Goal: Use online tool/utility: Utilize a website feature to perform a specific function

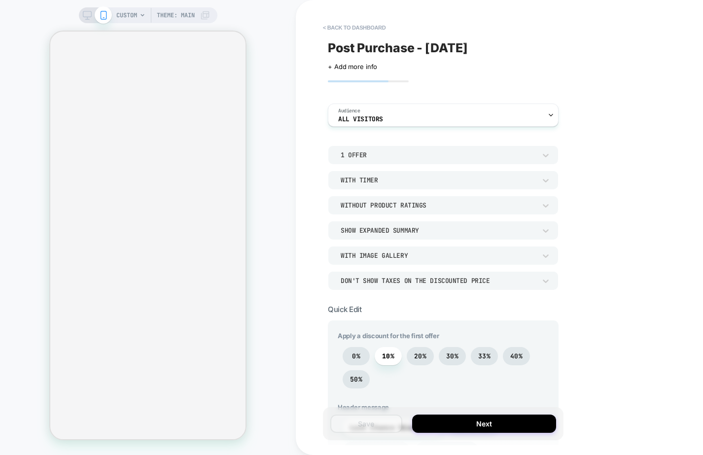
click at [552, 153] on div "1 Offer" at bounding box center [443, 155] width 231 height 19
click at [589, 150] on div at bounding box center [351, 227] width 703 height 455
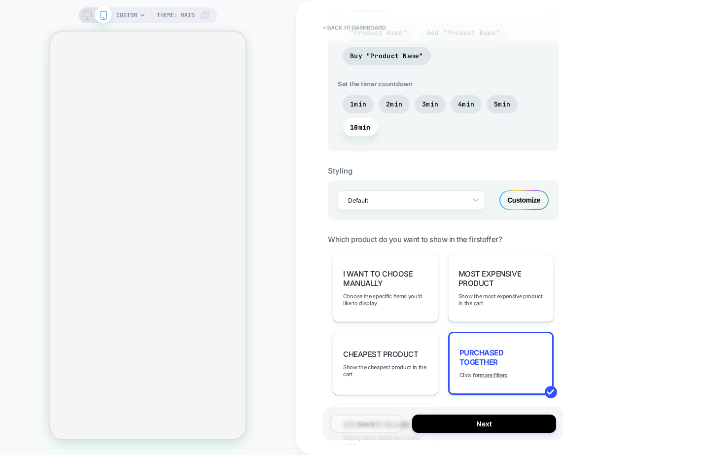
scroll to position [585, 0]
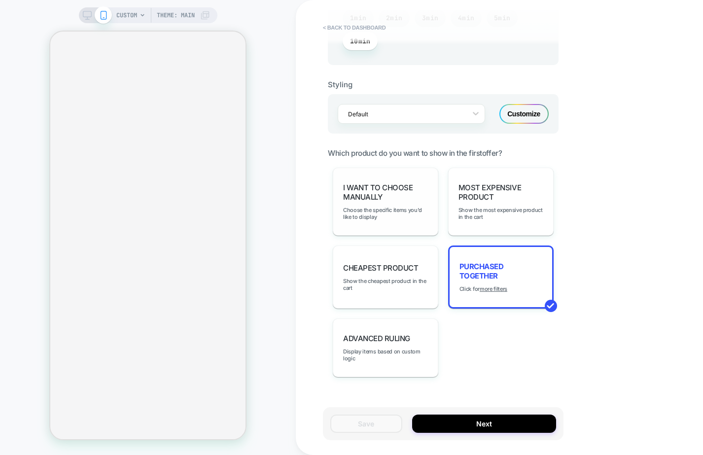
click at [404, 197] on span "I want to choose manually" at bounding box center [385, 192] width 85 height 19
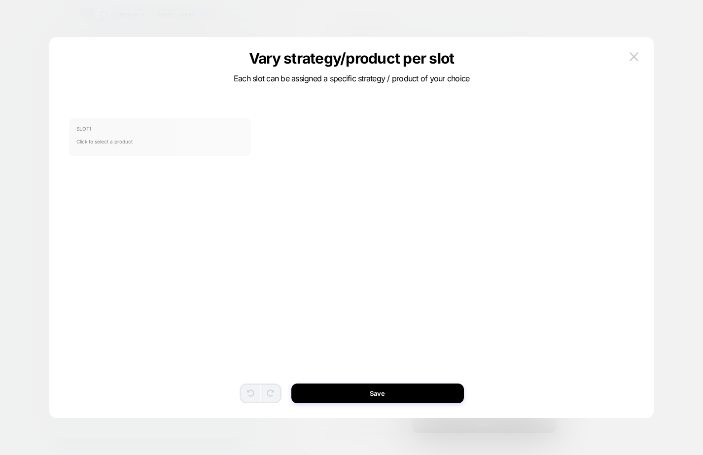
click at [172, 141] on span "Click to select a product" at bounding box center [159, 142] width 167 height 20
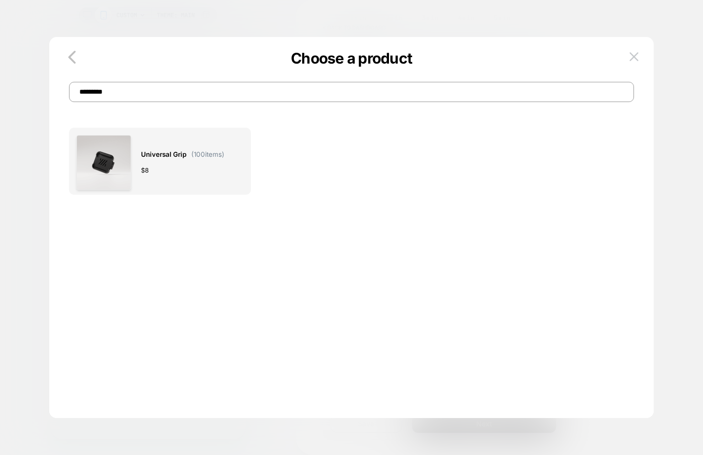
type input "*********"
click at [161, 171] on div "$ 8" at bounding box center [182, 170] width 83 height 10
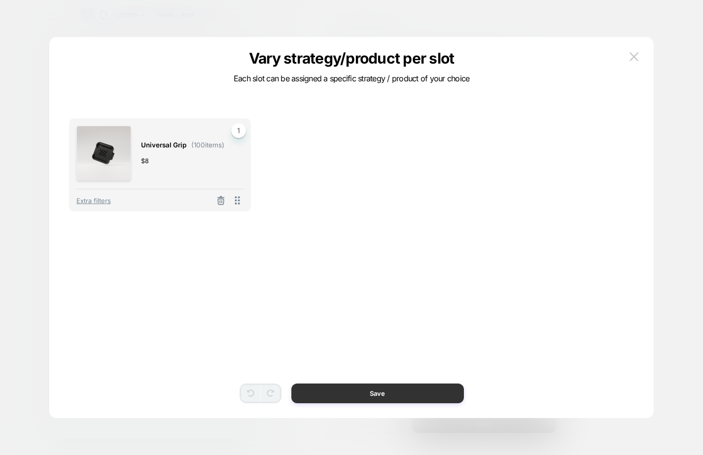
click at [358, 387] on button "Save" at bounding box center [378, 394] width 173 height 20
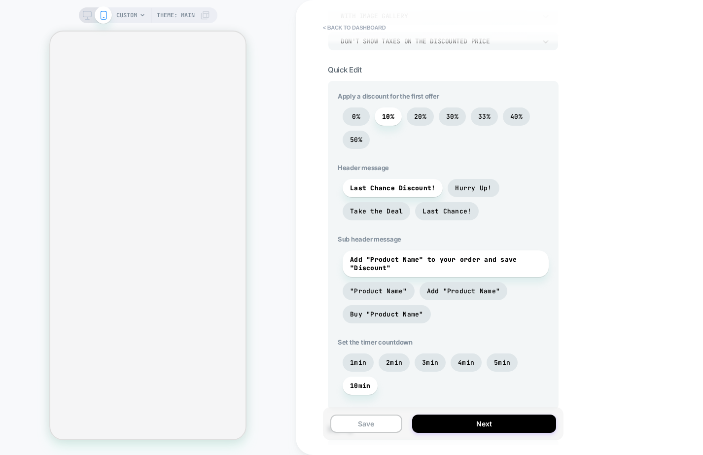
scroll to position [220, 0]
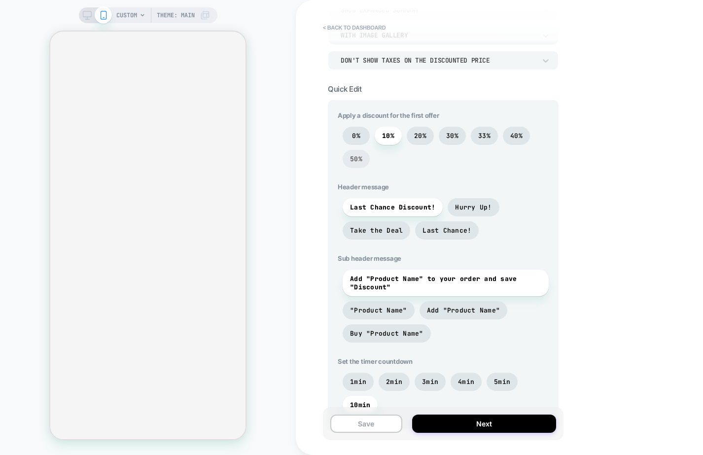
click at [365, 157] on span "50%" at bounding box center [356, 159] width 27 height 18
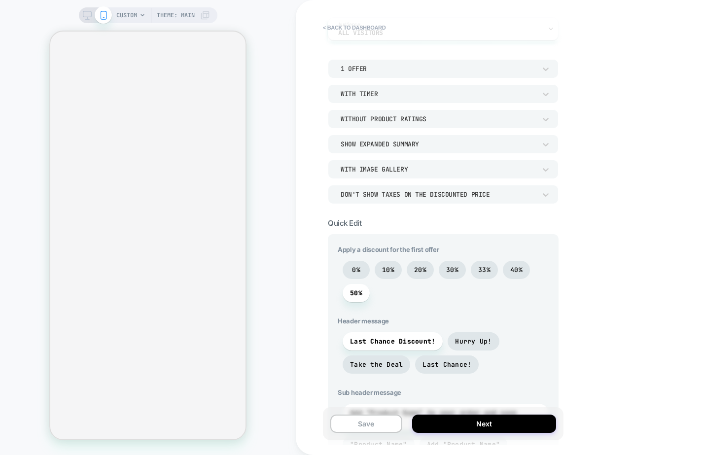
scroll to position [15, 0]
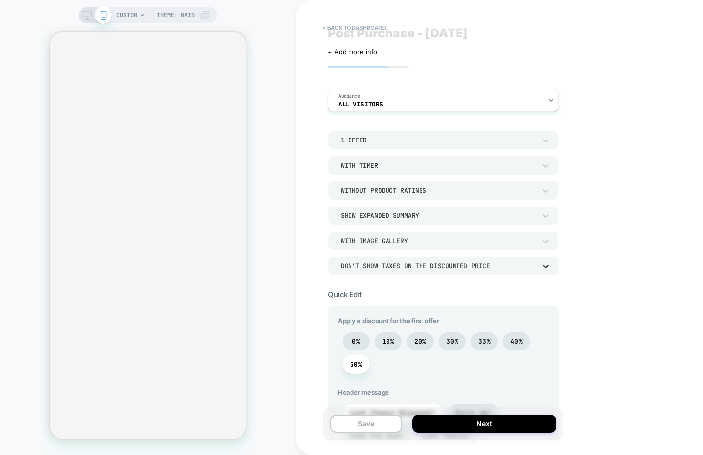
click at [549, 263] on icon at bounding box center [546, 266] width 10 height 10
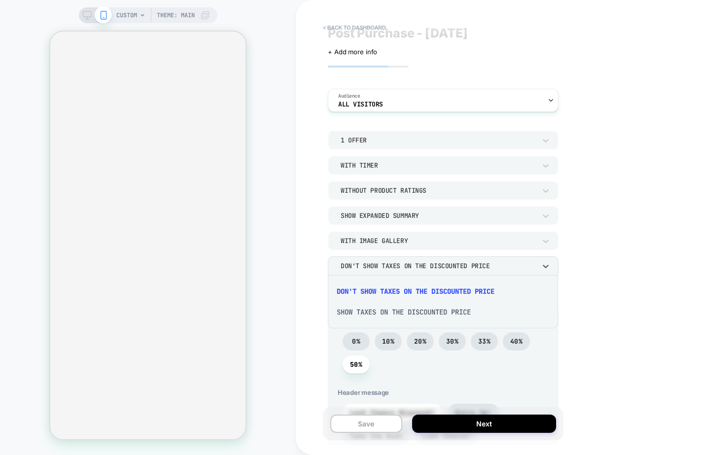
click at [610, 257] on div at bounding box center [351, 227] width 703 height 455
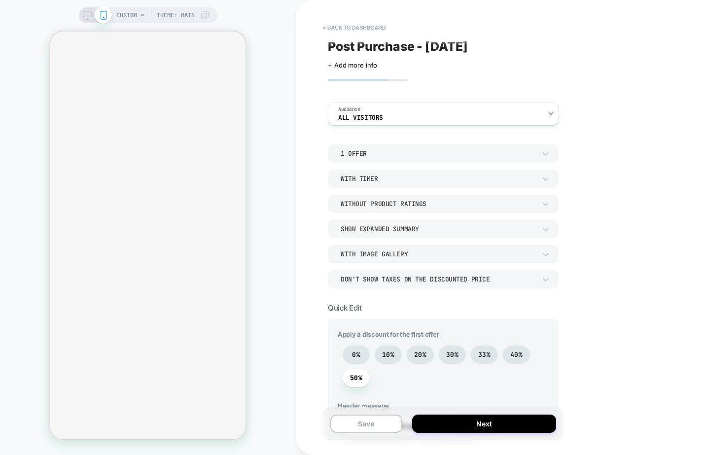
scroll to position [0, 0]
click at [547, 120] on div "Audience All Visitors" at bounding box center [441, 115] width 225 height 22
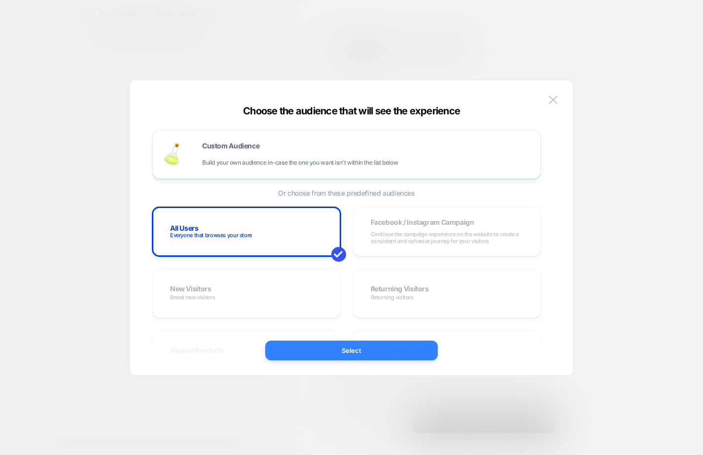
click at [420, 353] on button "Select" at bounding box center [351, 351] width 173 height 20
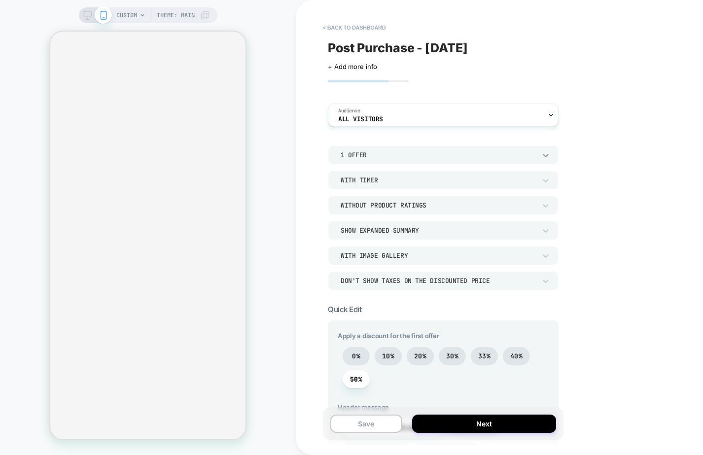
click at [543, 156] on icon at bounding box center [546, 155] width 10 height 10
click at [392, 200] on div "2 Offers" at bounding box center [443, 201] width 222 height 21
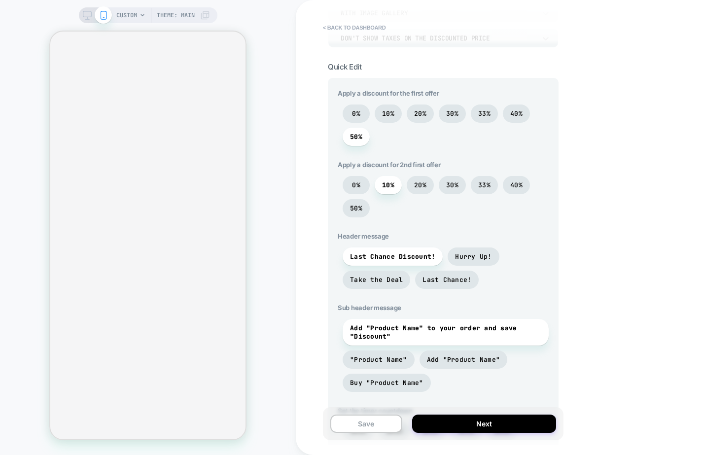
scroll to position [298, 0]
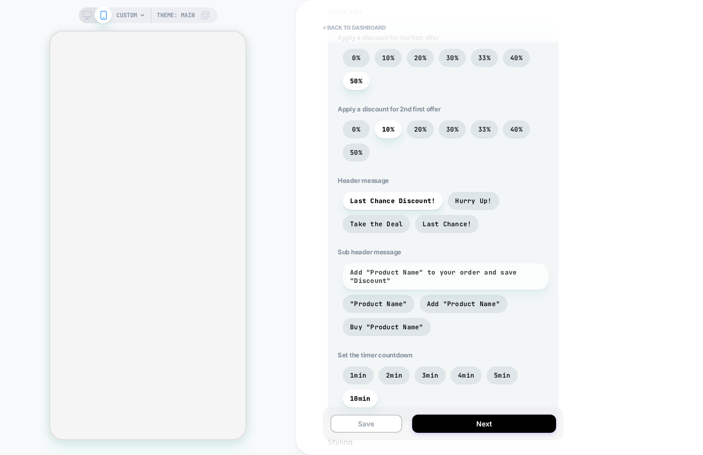
click at [375, 273] on span "Add "Product Name" to your order and save "Discount"" at bounding box center [445, 276] width 191 height 17
click at [571, 262] on div "< back to dashboard Post Purchase - [DATE] Click to edit experience details + A…" at bounding box center [513, 227] width 434 height 455
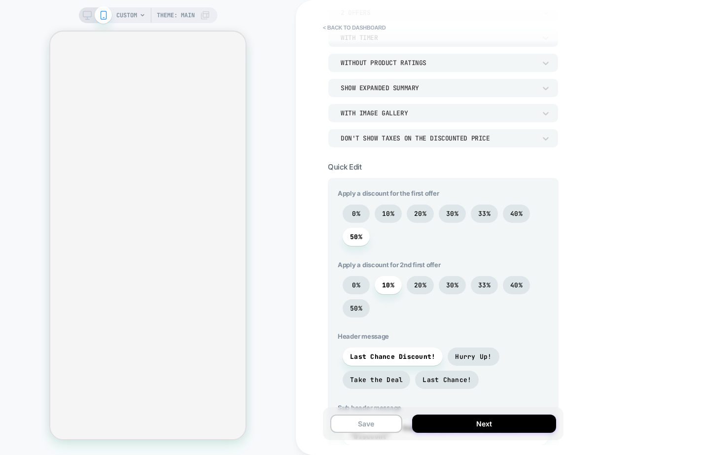
scroll to position [145, 0]
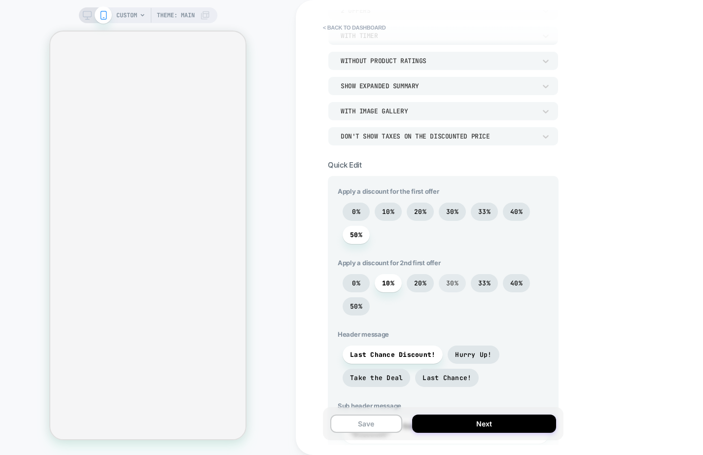
click at [456, 279] on span "30%" at bounding box center [452, 283] width 12 height 8
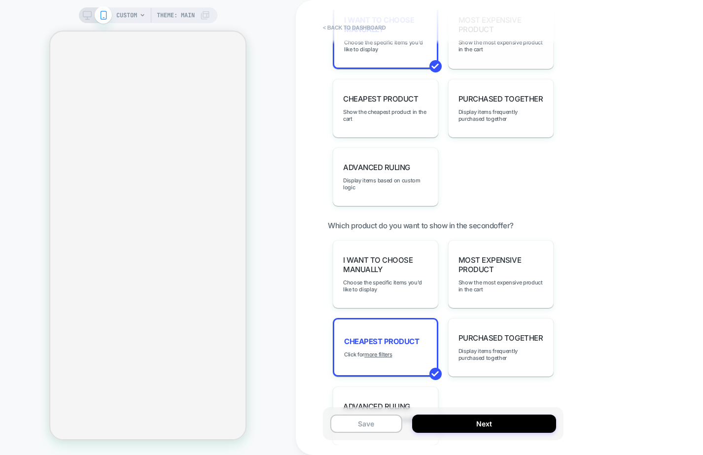
scroll to position [856, 0]
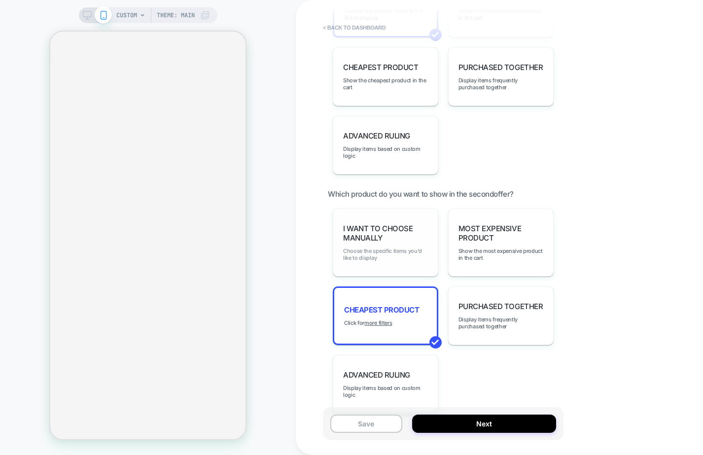
click at [401, 248] on span "Choose the specific items you'd like to display" at bounding box center [385, 255] width 85 height 14
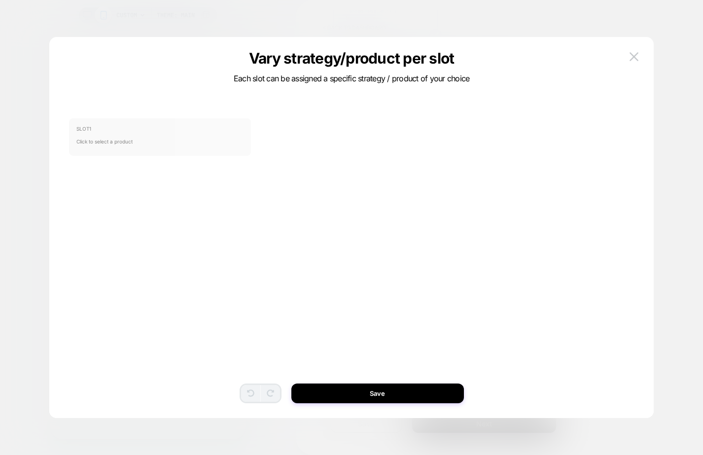
click at [157, 134] on span "Click to select a product" at bounding box center [159, 142] width 167 height 20
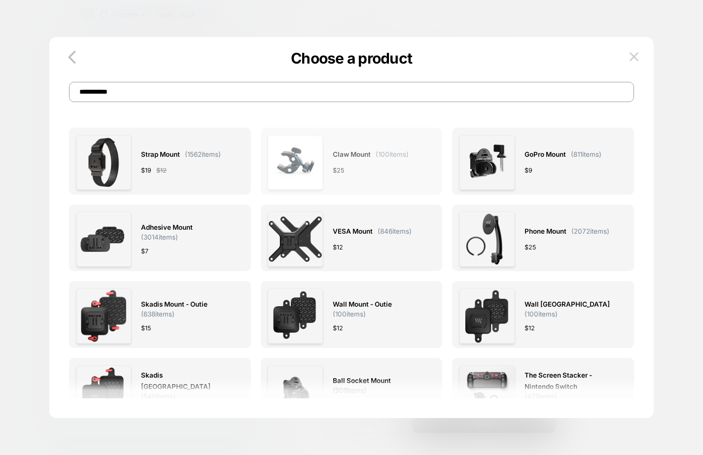
type input "**********"
click at [337, 177] on div "Claw Mount ( 100 items) $ 25" at bounding box center [371, 162] width 76 height 55
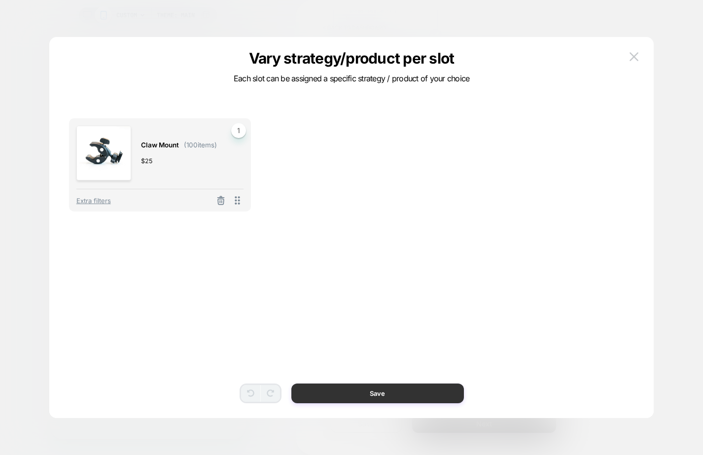
click at [328, 391] on button "Save" at bounding box center [378, 394] width 173 height 20
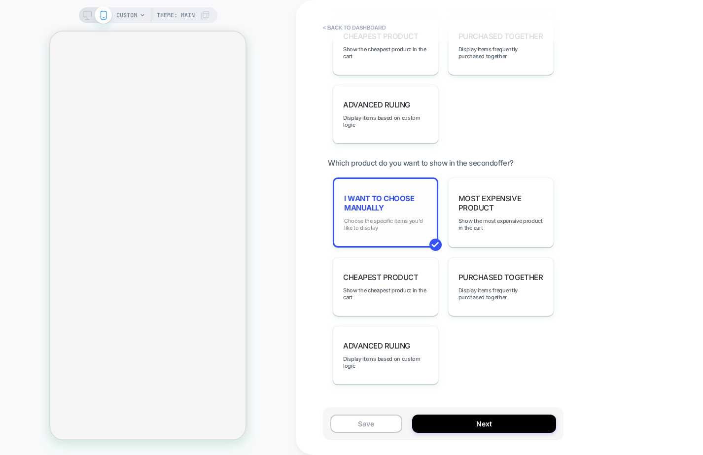
scroll to position [879, 0]
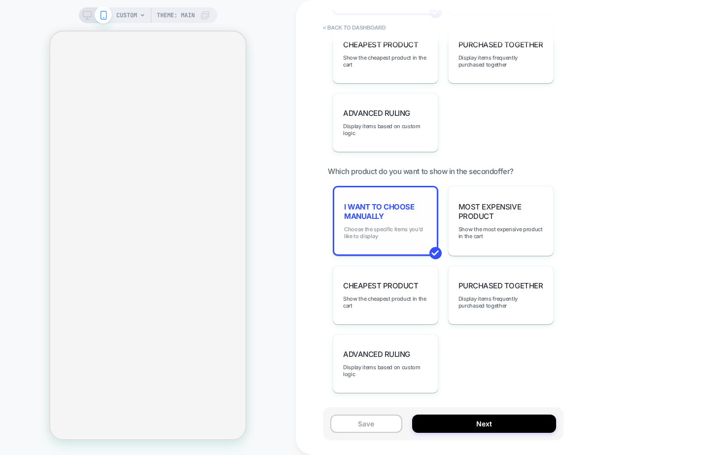
click at [384, 244] on div "I want to choose manually Choose the specific items you'd like to display" at bounding box center [386, 221] width 106 height 70
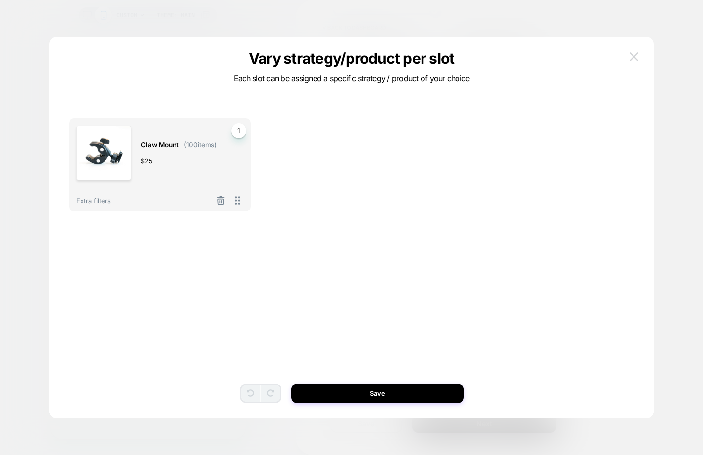
click at [638, 53] on img at bounding box center [634, 56] width 9 height 8
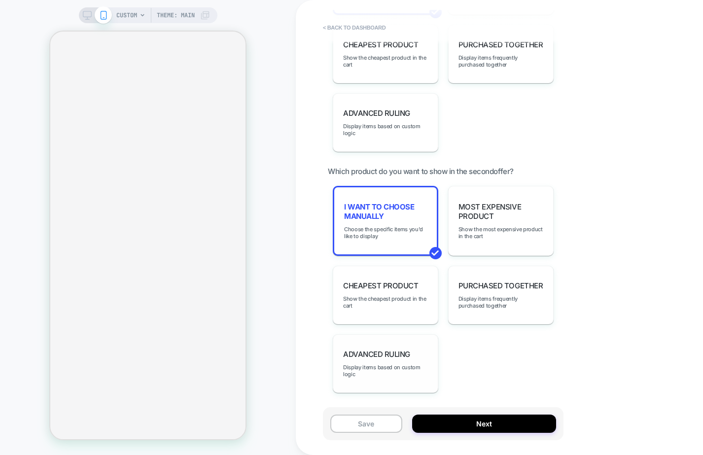
click at [389, 371] on div "Advanced Ruling Display items based on custom logic" at bounding box center [386, 363] width 106 height 59
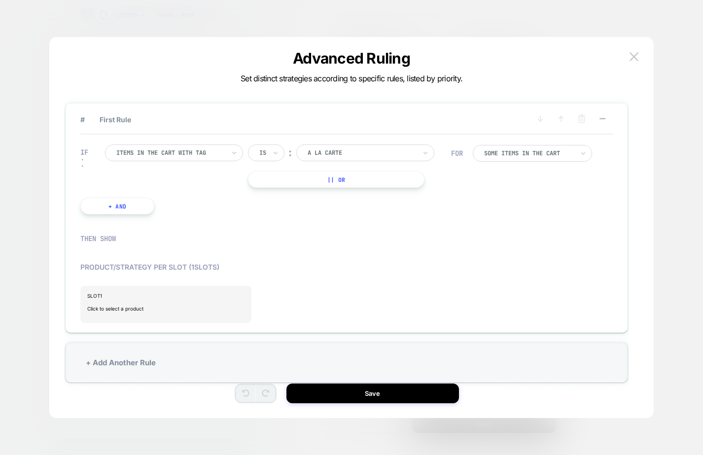
click at [201, 141] on div "IF Items in the cart with tag Is ︰ A La Carte || Or + And" at bounding box center [265, 180] width 381 height 100
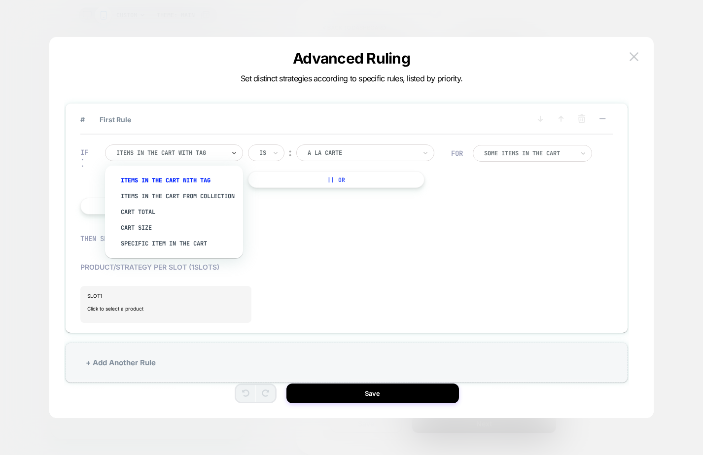
click at [191, 152] on div at bounding box center [170, 152] width 109 height 9
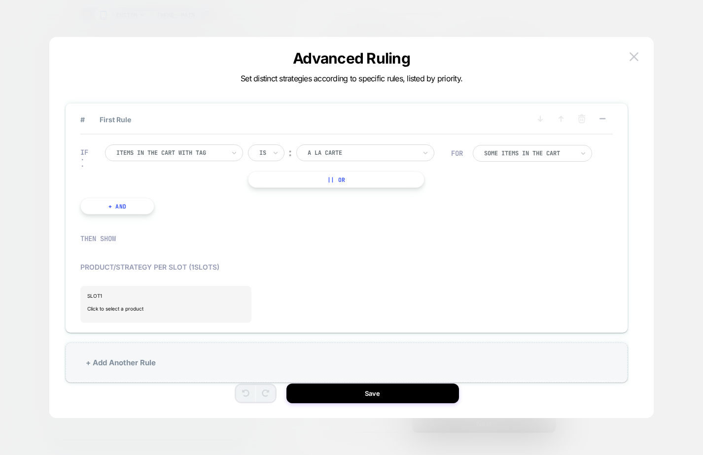
click at [328, 294] on div "SLOT 1 Click to select a product" at bounding box center [346, 304] width 533 height 37
click at [158, 308] on span "Click to select a product" at bounding box center [165, 309] width 157 height 20
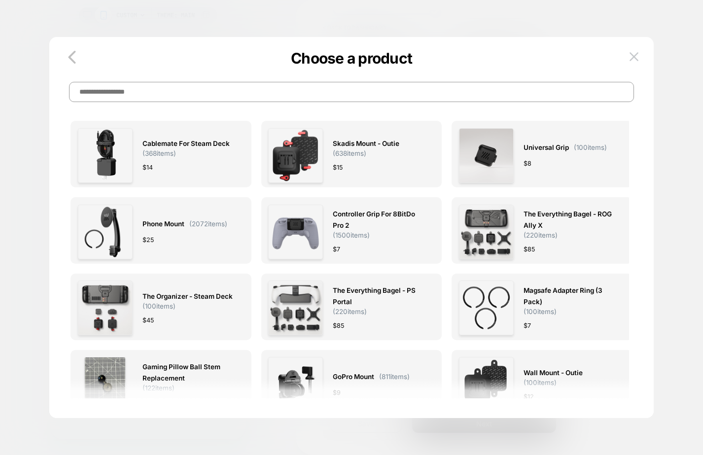
click at [220, 94] on input at bounding box center [351, 92] width 565 height 20
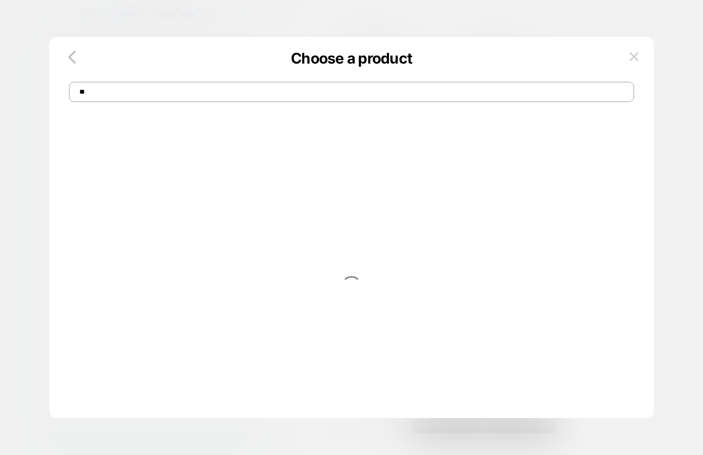
type input "*"
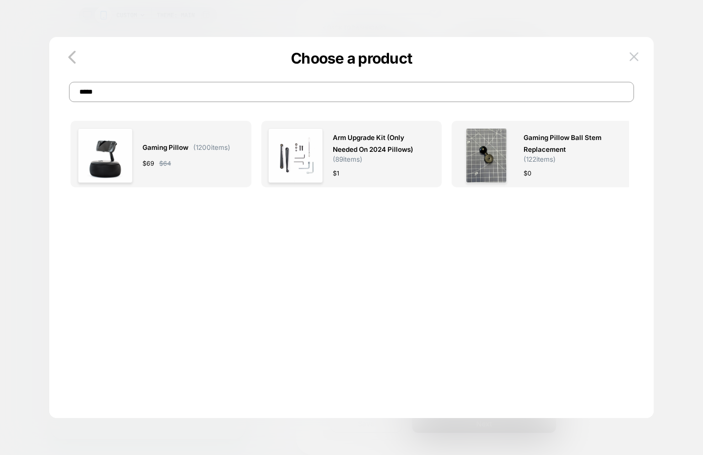
type input "*****"
click at [199, 155] on div "Gaming Pillow ( 1200 items) $ 69 $ 64" at bounding box center [187, 155] width 88 height 55
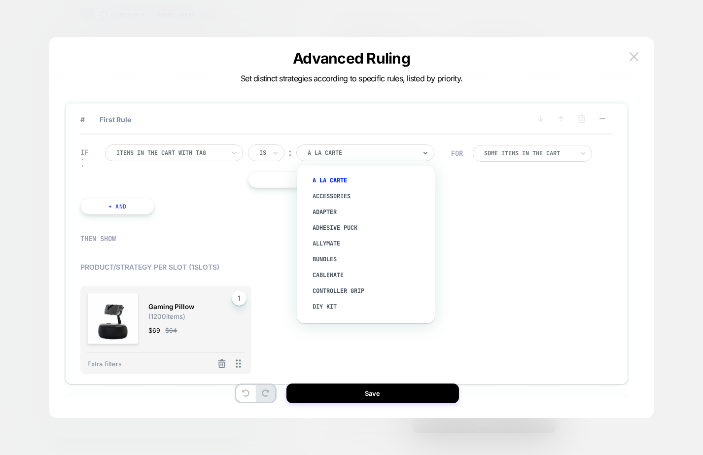
click at [334, 154] on div at bounding box center [362, 152] width 109 height 9
click at [356, 254] on div "Gaming Pillow" at bounding box center [371, 260] width 128 height 16
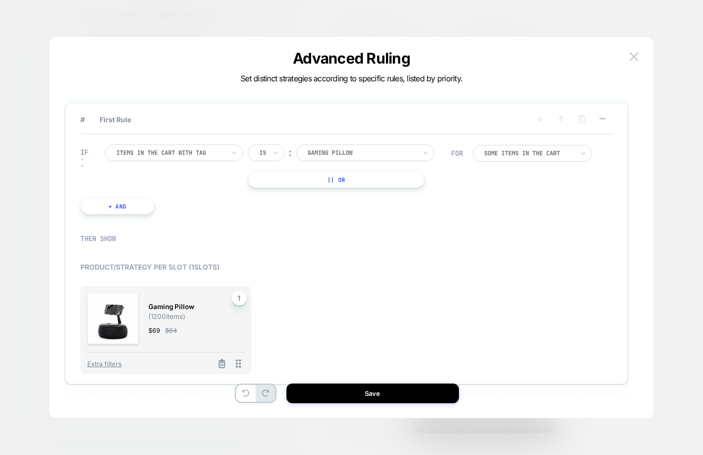
click at [141, 209] on button "+ And" at bounding box center [117, 206] width 74 height 17
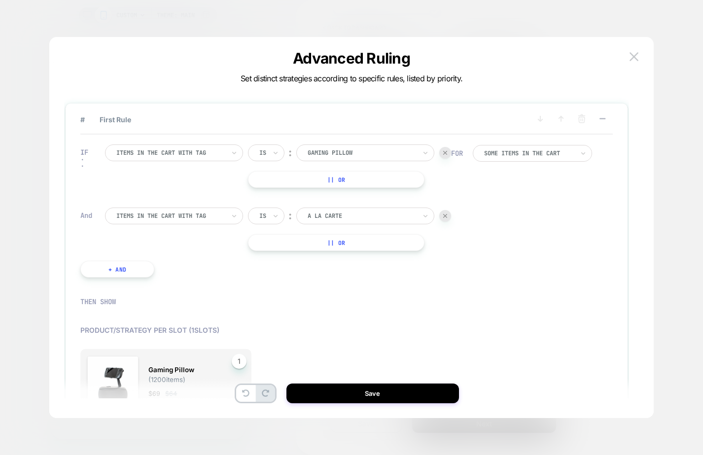
click at [268, 220] on div "Is" at bounding box center [266, 216] width 37 height 17
drag, startPoint x: 270, startPoint y: 259, endPoint x: 319, endPoint y: 245, distance: 50.4
click at [270, 259] on div "Is not" at bounding box center [290, 260] width 64 height 16
click at [372, 220] on div at bounding box center [376, 216] width 109 height 9
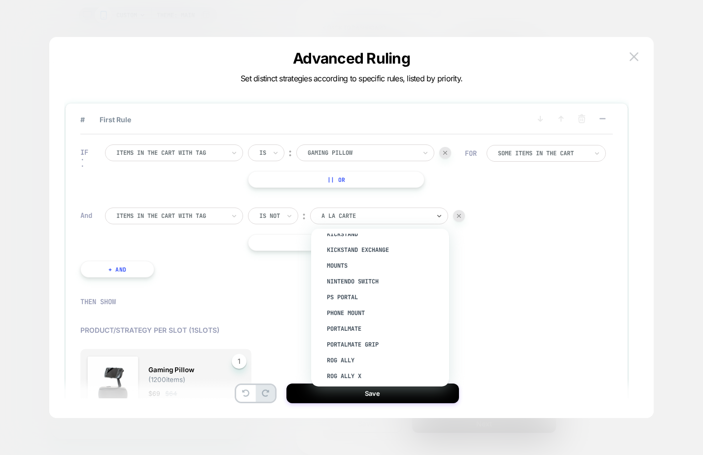
scroll to position [294, 0]
click at [365, 304] on div "Phone Mount" at bounding box center [385, 312] width 128 height 16
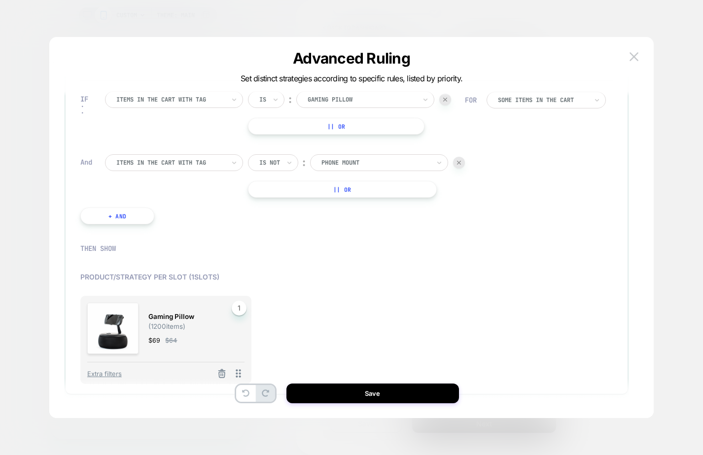
scroll to position [65, 0]
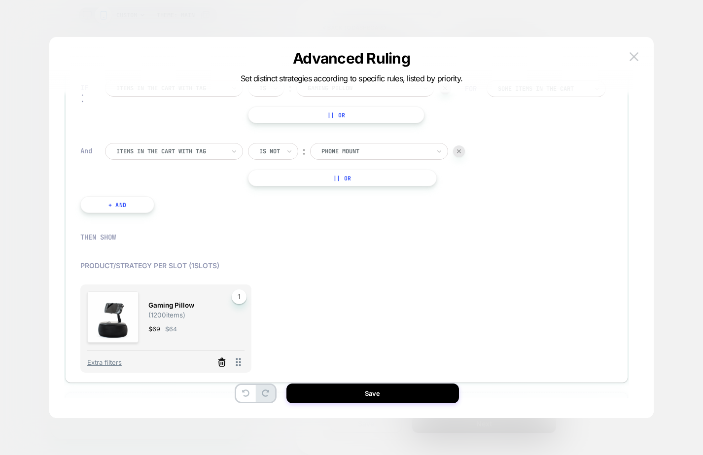
click at [223, 364] on icon at bounding box center [222, 363] width 10 height 10
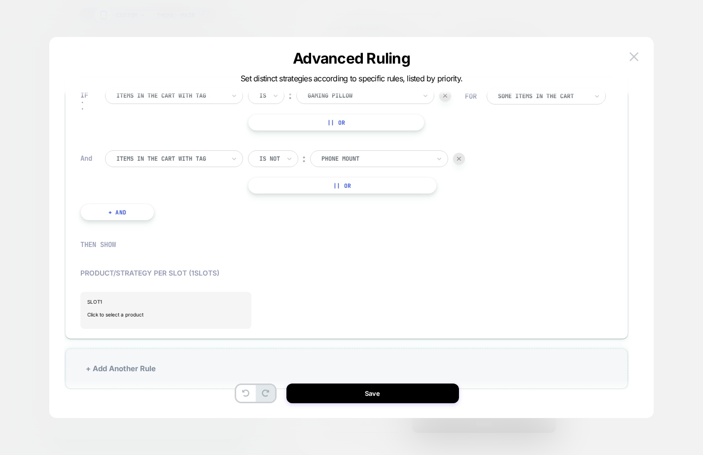
scroll to position [57, 0]
click at [174, 322] on span "Click to select a product" at bounding box center [165, 315] width 157 height 20
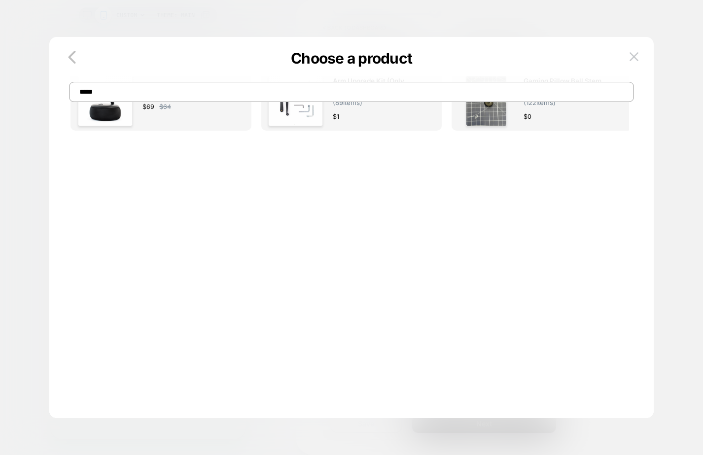
scroll to position [0, 0]
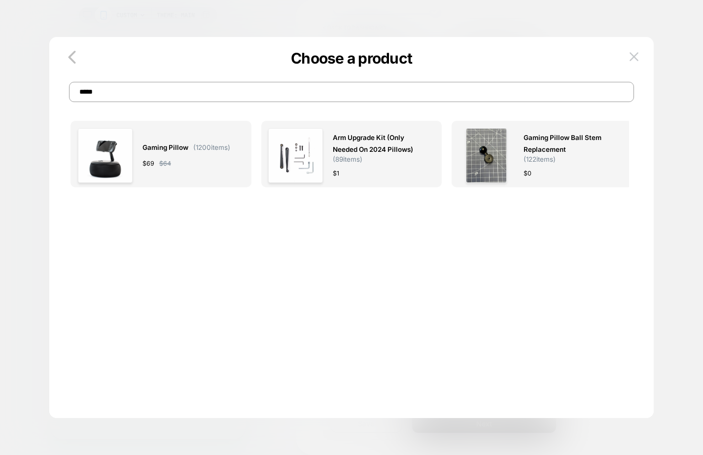
click at [256, 102] on input "*****" at bounding box center [351, 92] width 565 height 20
click at [258, 100] on input "*****" at bounding box center [351, 92] width 565 height 20
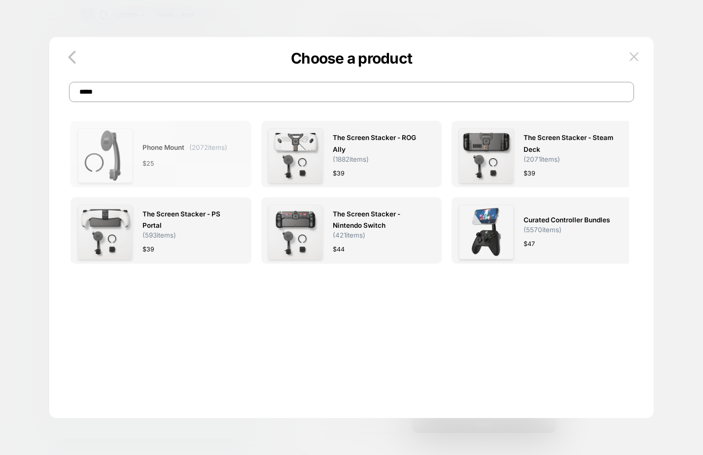
type input "*****"
click at [184, 162] on div "$ 25" at bounding box center [185, 163] width 85 height 10
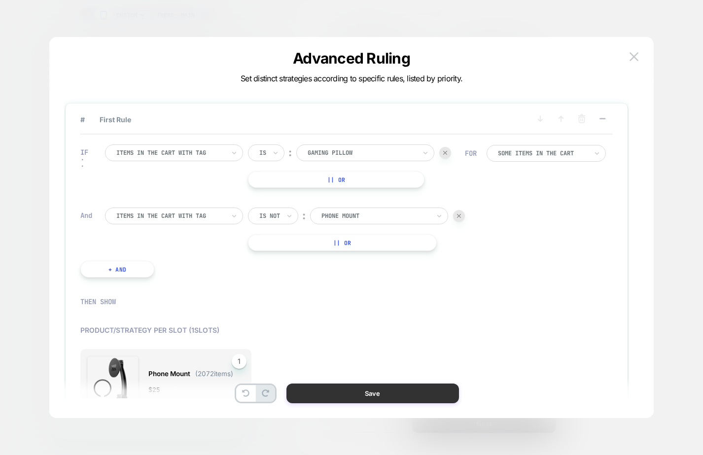
click at [344, 391] on button "Save" at bounding box center [373, 394] width 173 height 20
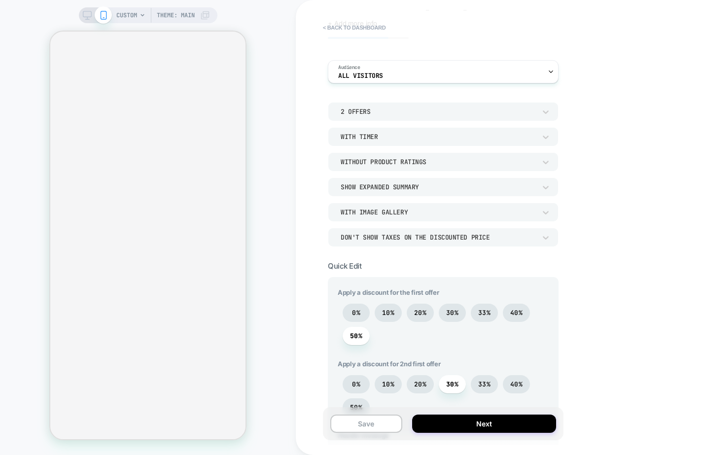
scroll to position [110, 0]
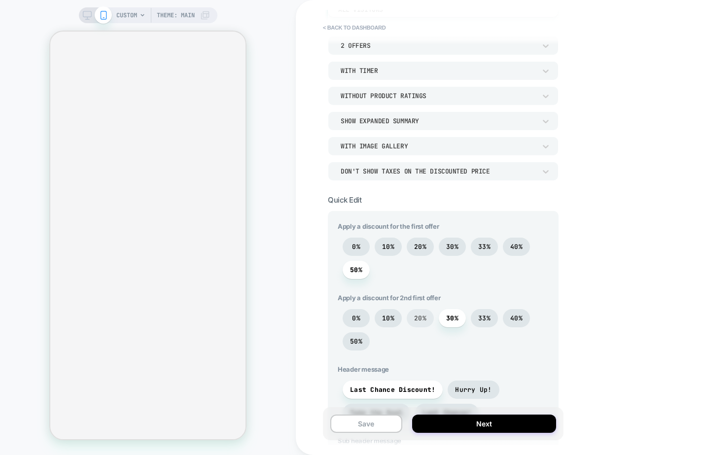
click at [423, 315] on span "20%" at bounding box center [420, 318] width 12 height 8
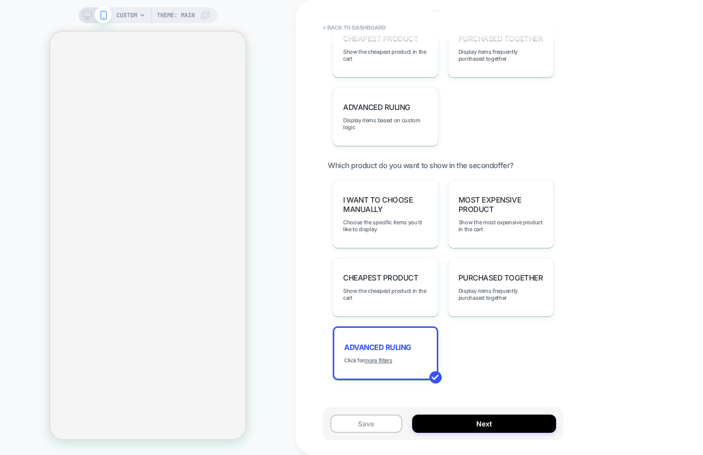
scroll to position [897, 0]
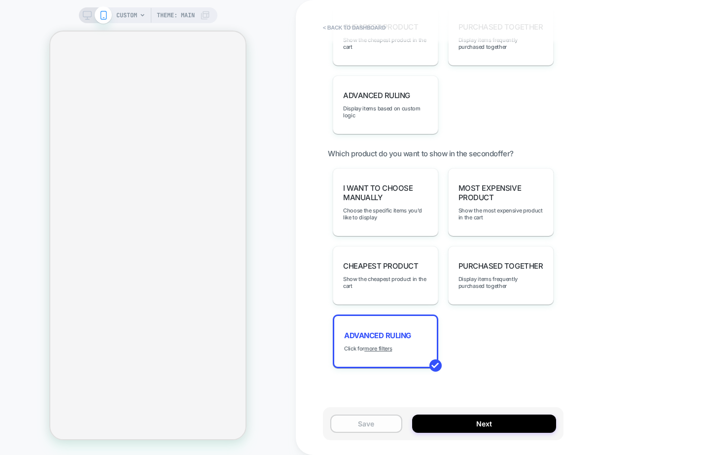
click at [365, 420] on button "Save" at bounding box center [366, 424] width 72 height 18
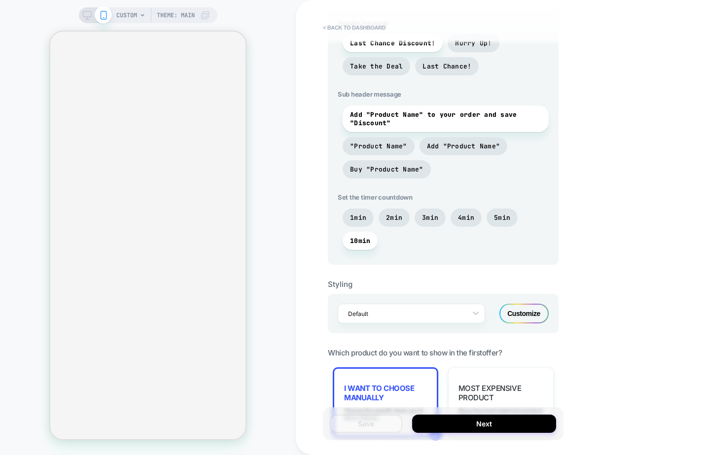
scroll to position [369, 0]
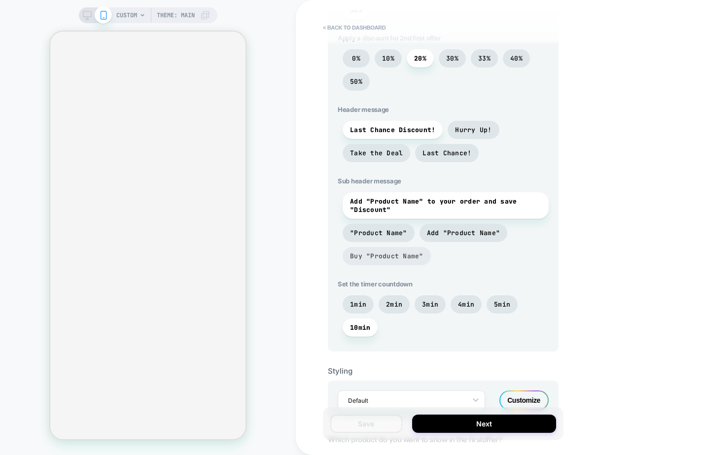
click at [352, 263] on span "Buy "Product Name"" at bounding box center [387, 256] width 88 height 18
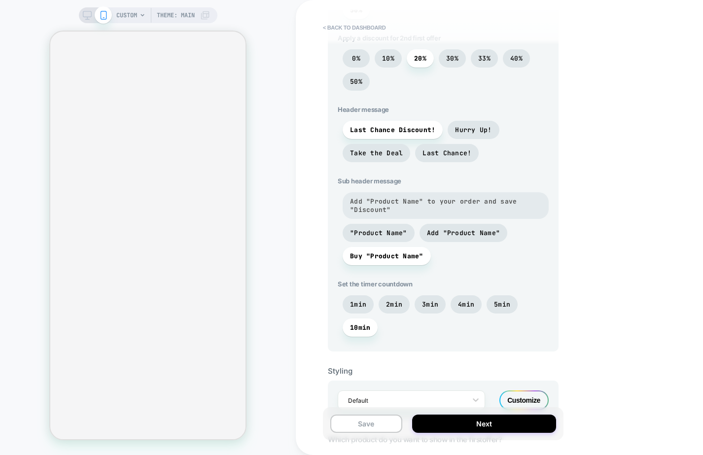
click at [384, 209] on span "Add "Product Name" to your order and save "Discount"" at bounding box center [445, 205] width 191 height 17
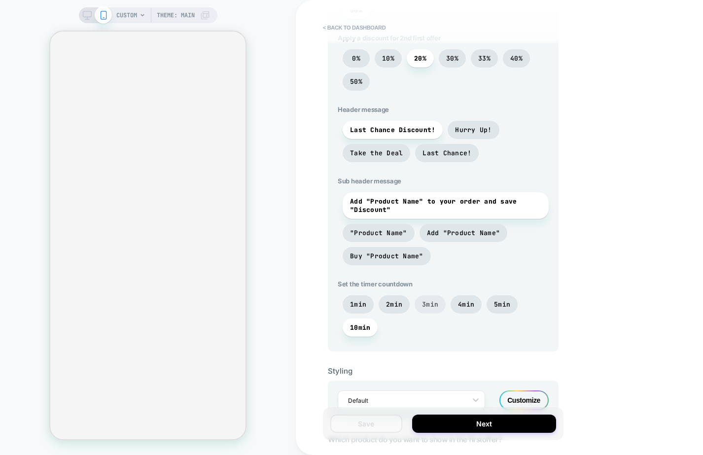
scroll to position [0, 0]
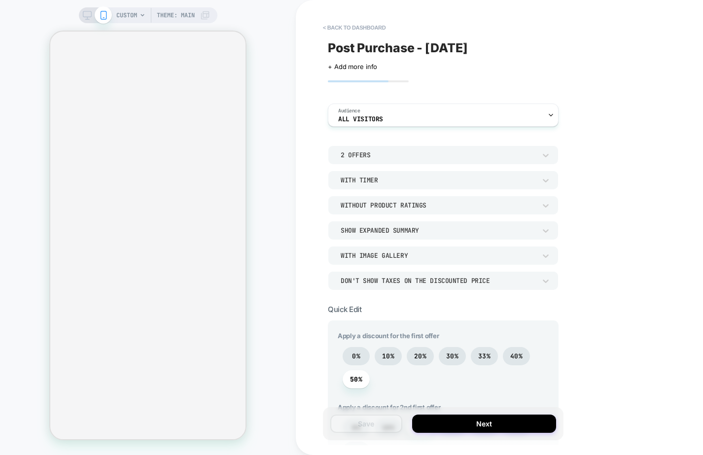
click at [449, 50] on span "Post Purchase - [DATE]" at bounding box center [398, 47] width 140 height 15
drag, startPoint x: 520, startPoint y: 47, endPoint x: 428, endPoint y: 48, distance: 92.7
click at [428, 48] on textarea "**********" at bounding box center [427, 47] width 198 height 15
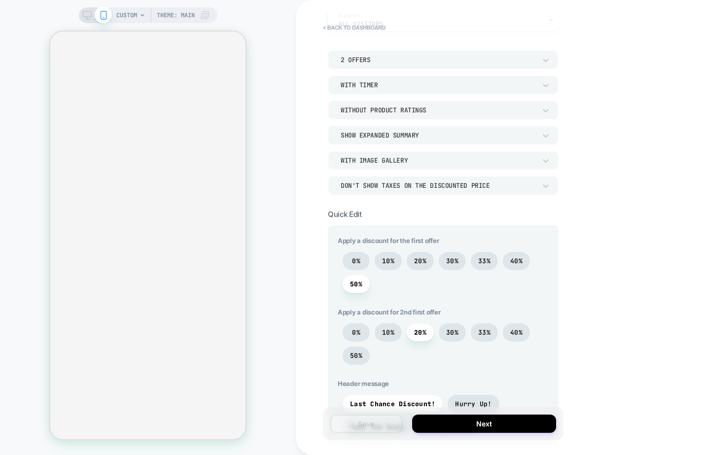
scroll to position [117, 0]
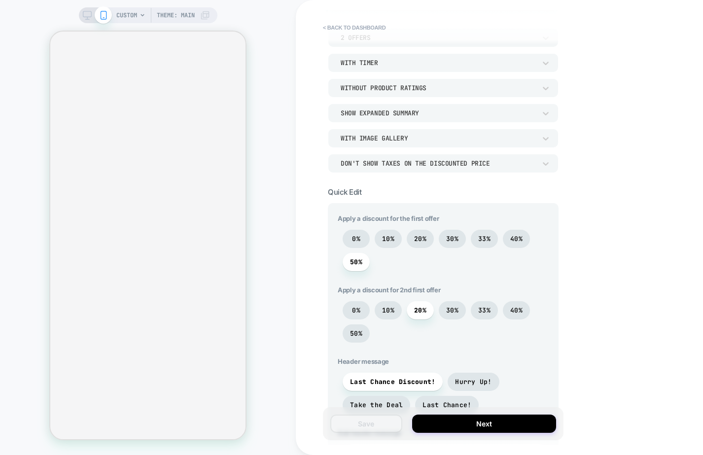
type textarea "**********"
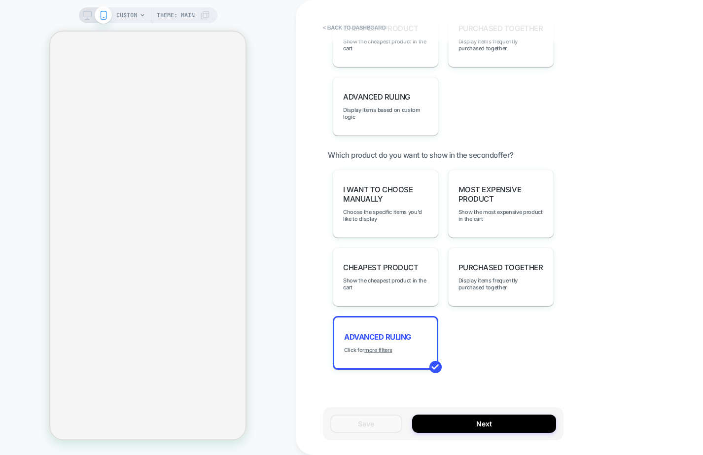
scroll to position [897, 0]
click at [413, 324] on div "Advanced Ruling Click for more filters" at bounding box center [386, 342] width 106 height 54
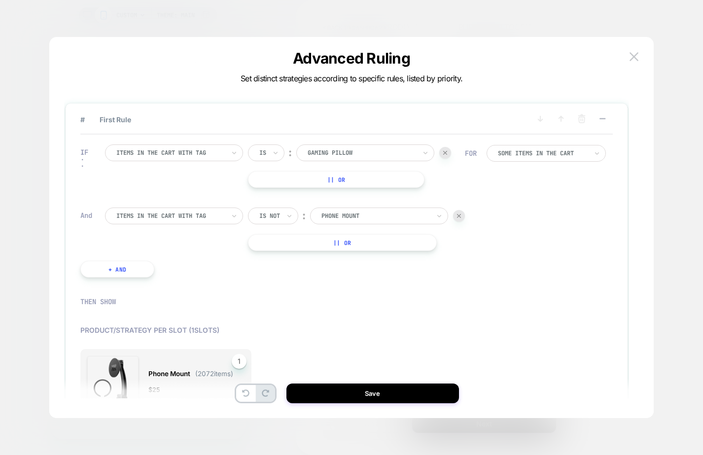
scroll to position [109, 0]
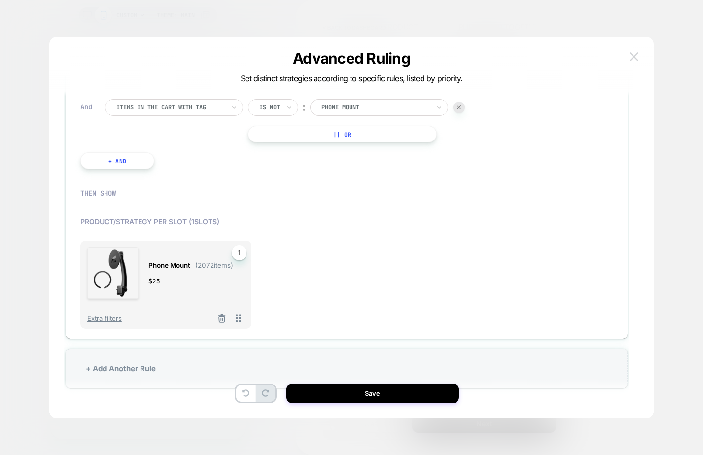
click at [634, 58] on img at bounding box center [634, 56] width 9 height 8
